Goal: Navigation & Orientation: Go to known website

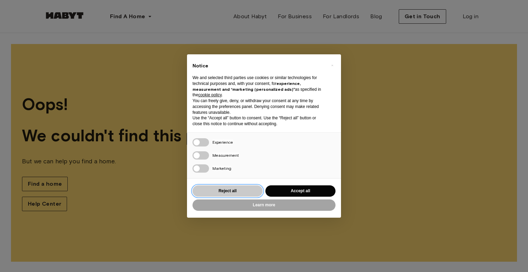
click at [236, 190] on button "Reject all" at bounding box center [227, 190] width 70 height 11
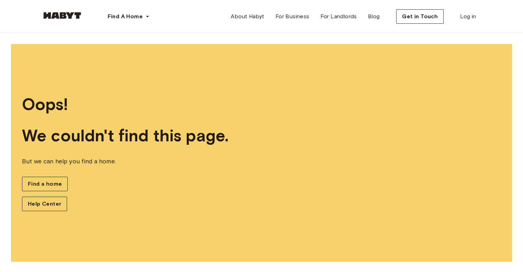
click at [58, 13] on img at bounding box center [62, 15] width 41 height 7
